Goal: Book appointment/travel/reservation

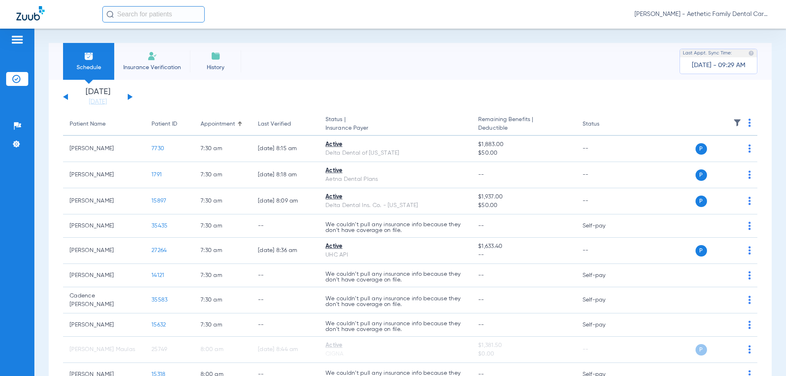
click at [131, 98] on button at bounding box center [130, 97] width 5 height 6
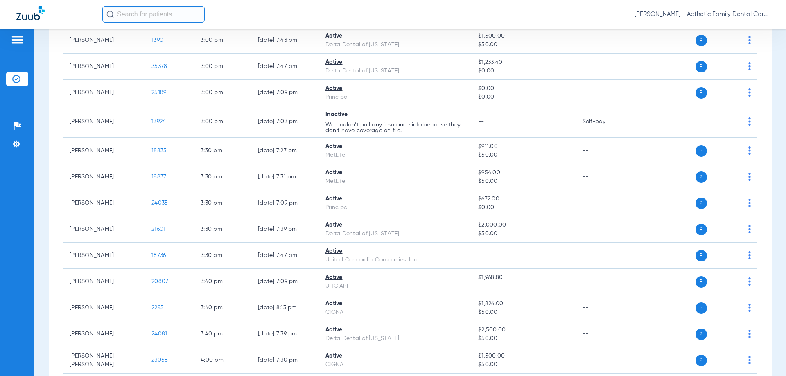
scroll to position [2021, 0]
